Goal: Communication & Community: Answer question/provide support

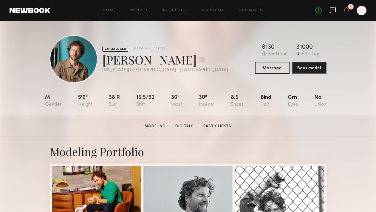
click at [332, 12] on icon at bounding box center [332, 10] width 6 height 6
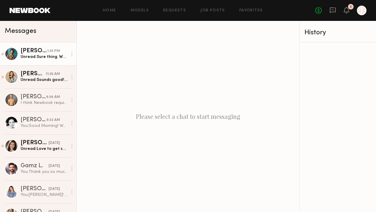
click at [43, 51] on div "[PERSON_NAME]" at bounding box center [34, 51] width 27 height 6
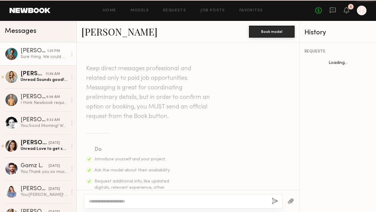
scroll to position [301, 0]
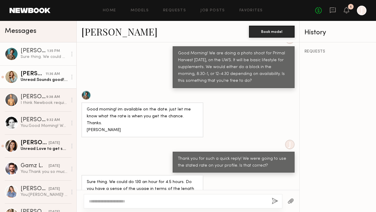
click at [35, 76] on div "[PERSON_NAME]" at bounding box center [33, 74] width 25 height 6
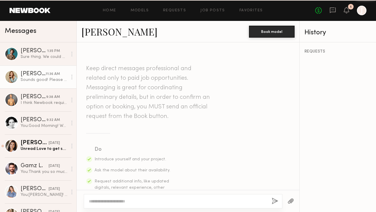
scroll to position [325, 0]
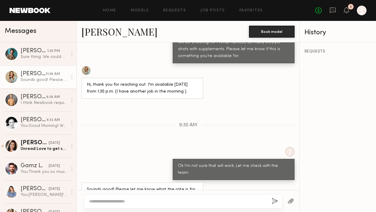
click at [180, 198] on div at bounding box center [183, 201] width 198 height 14
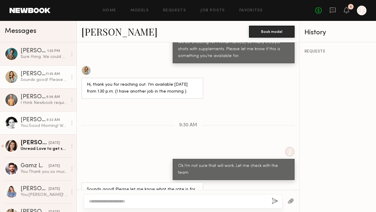
click at [28, 121] on div "[PERSON_NAME]" at bounding box center [34, 120] width 26 height 6
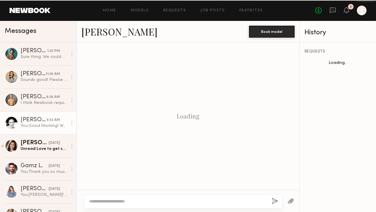
scroll to position [192, 0]
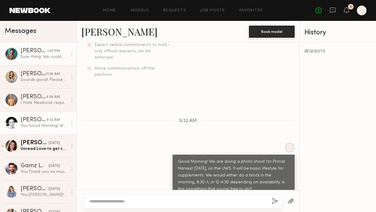
click at [32, 55] on div "Sure thing. We could do 130 an hour for 4.5 hours. Do you have a sense of the u…" at bounding box center [44, 57] width 47 height 6
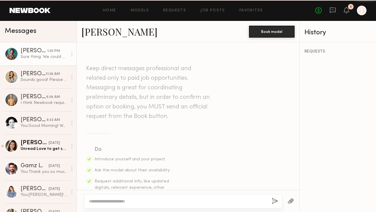
scroll to position [301, 0]
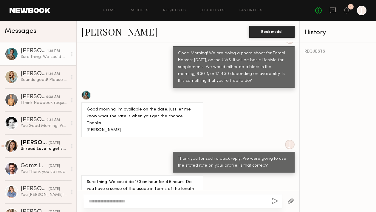
click at [136, 198] on div at bounding box center [183, 201] width 198 height 14
click at [140, 200] on textarea at bounding box center [178, 201] width 178 height 6
click at [145, 198] on textarea at bounding box center [178, 201] width 178 height 6
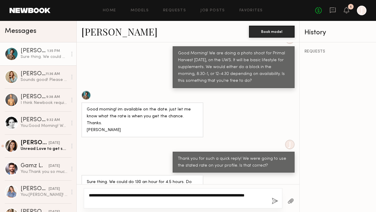
scroll to position [306, 0]
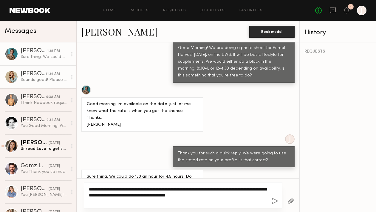
type textarea "**********"
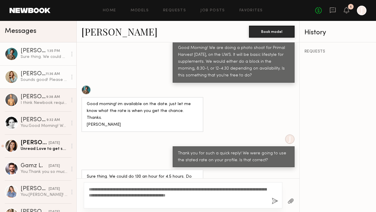
click at [37, 72] on div "[PERSON_NAME]" at bounding box center [33, 74] width 25 height 6
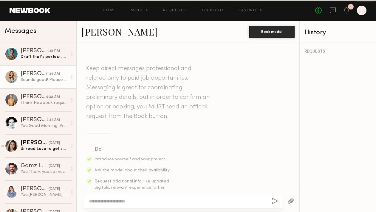
scroll to position [325, 0]
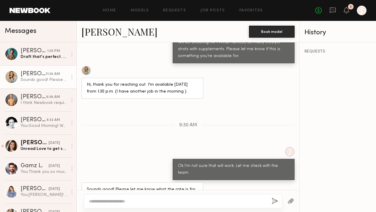
click at [158, 196] on div at bounding box center [183, 201] width 198 height 14
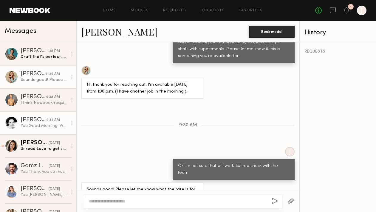
click at [39, 131] on link "[PERSON_NAME] 9:32 AM You: Good Morning! We are doing a photo shoot for Primal …" at bounding box center [38, 122] width 76 height 23
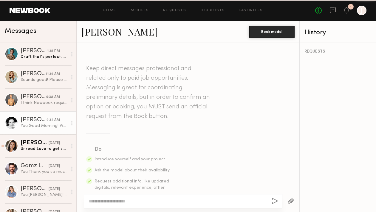
scroll to position [192, 0]
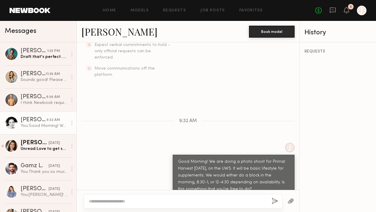
click at [160, 198] on textarea at bounding box center [178, 201] width 178 height 6
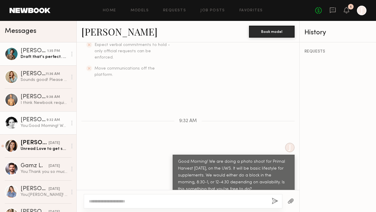
click at [39, 47] on link "[PERSON_NAME] 1:35 PM Draft: that's perfect. We will use on our website, some s…" at bounding box center [38, 53] width 76 height 23
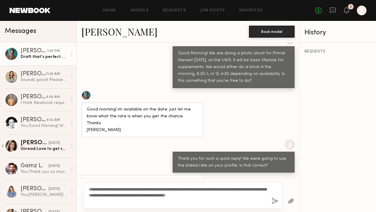
scroll to position [312, 0]
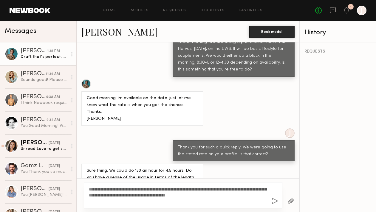
click at [275, 200] on button "button" at bounding box center [274, 200] width 7 height 7
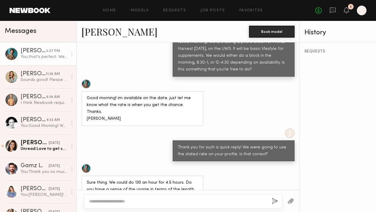
scroll to position [395, 0]
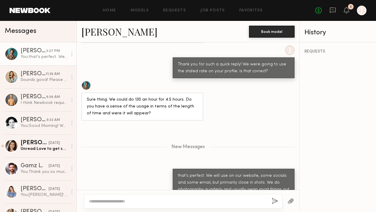
click at [284, 7] on div "Home Models Requests Job Posts Favorites Sign Out No fees up to $5,000 1 J" at bounding box center [208, 11] width 316 height 10
